Goal: Information Seeking & Learning: Learn about a topic

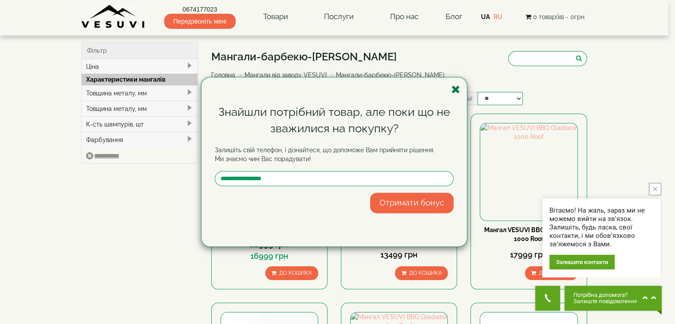
click at [455, 87] on icon "button" at bounding box center [455, 89] width 9 height 11
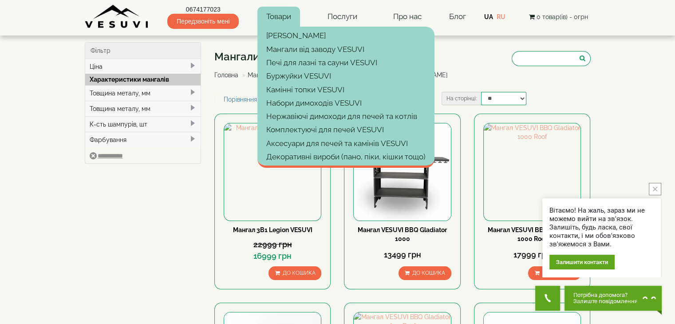
click at [281, 16] on link "Товари" at bounding box center [278, 17] width 43 height 20
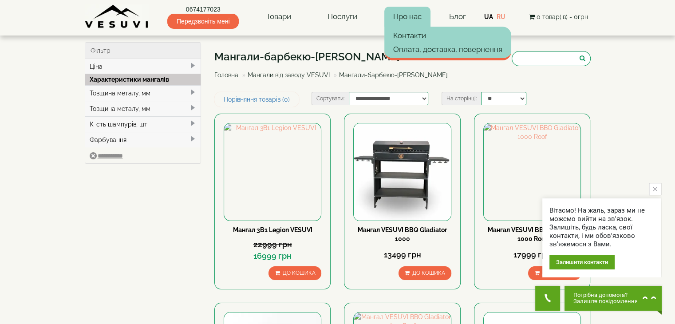
click at [419, 16] on link "Про нас" at bounding box center [407, 17] width 46 height 20
click at [417, 15] on link "Про нас" at bounding box center [407, 17] width 46 height 20
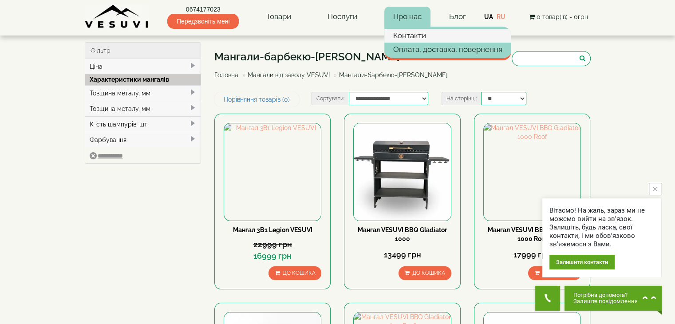
click at [414, 37] on link "Контакти" at bounding box center [447, 35] width 127 height 13
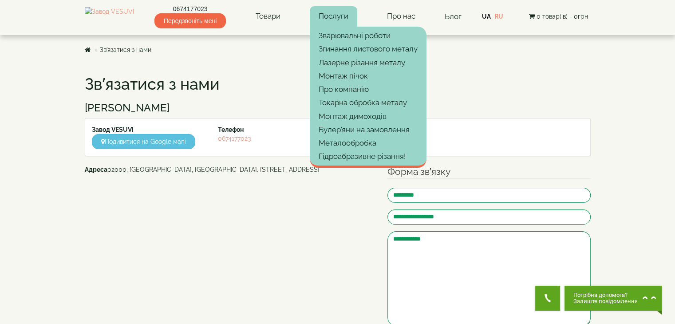
click at [338, 16] on link "Послуги" at bounding box center [333, 16] width 47 height 20
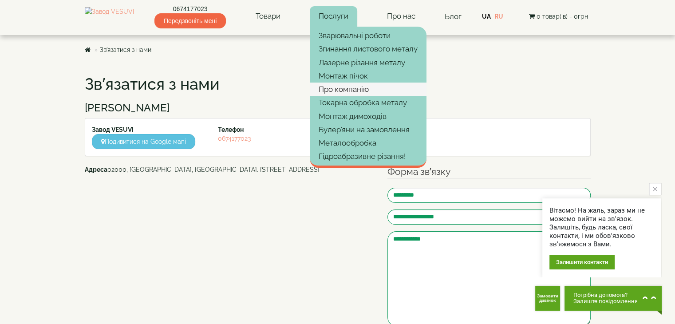
click at [362, 86] on link "Про компанію" at bounding box center [368, 89] width 117 height 13
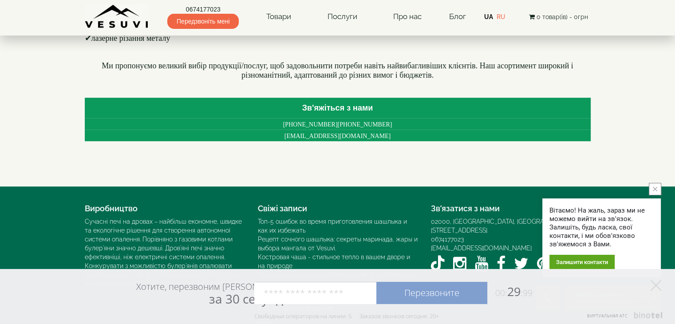
scroll to position [655, 0]
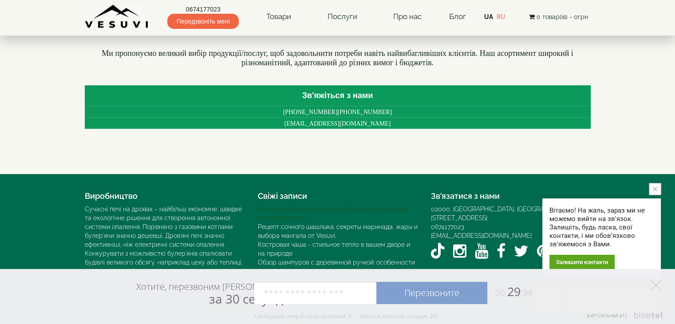
click at [297, 207] on link "Топ-5 ошибок во время приготовления шашлыка и как их избежать" at bounding box center [332, 214] width 149 height 16
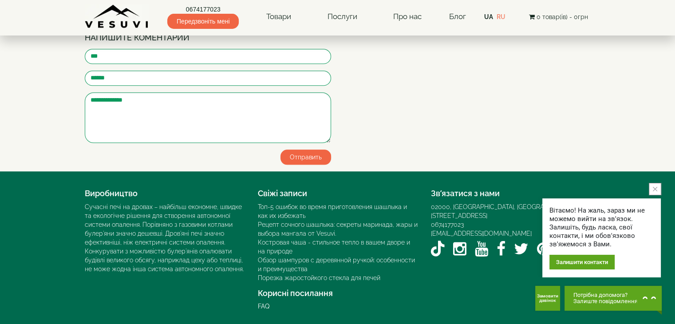
scroll to position [1110, 0]
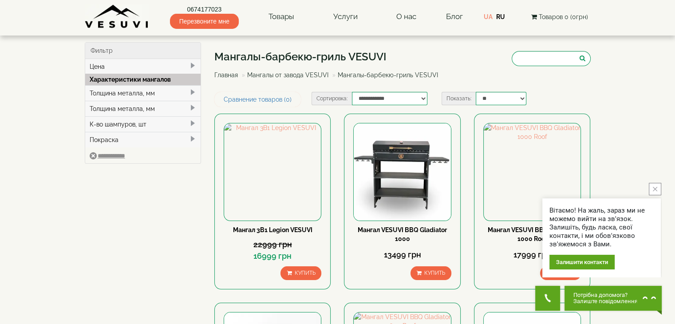
click at [657, 188] on icon "close button" at bounding box center [655, 189] width 4 height 4
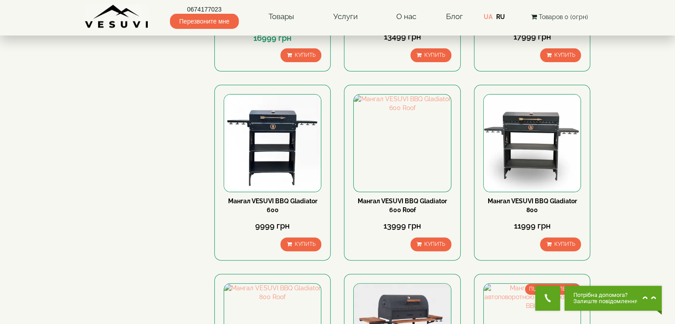
scroll to position [222, 0]
